Goal: Transaction & Acquisition: Download file/media

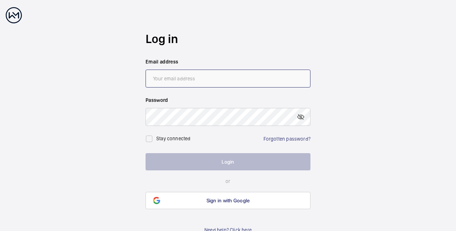
type input "[PERSON_NAME][EMAIL_ADDRESS][PERSON_NAME][DOMAIN_NAME]"
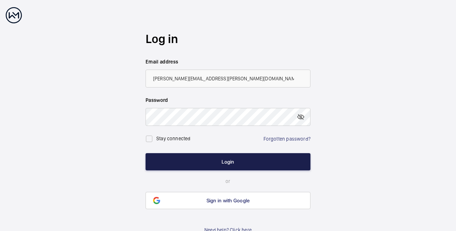
click at [197, 160] on button "Login" at bounding box center [227, 161] width 165 height 17
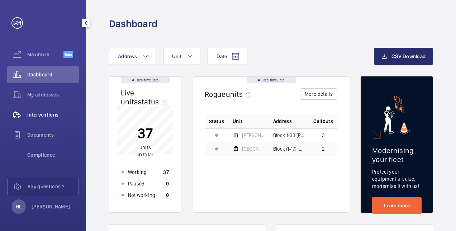
click at [62, 112] on span "Interventions" at bounding box center [53, 114] width 52 height 7
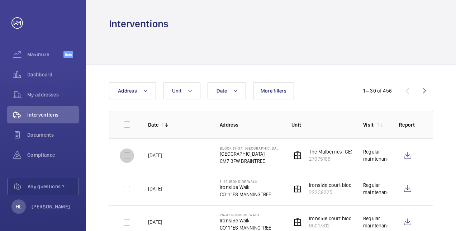
click at [132, 152] on input "checkbox" at bounding box center [127, 155] width 14 height 14
checkbox input "true"
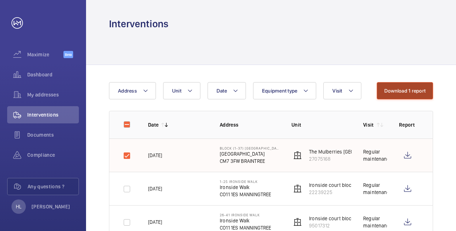
click at [412, 88] on button "Download 1 report" at bounding box center [404, 90] width 56 height 17
